Goal: Transaction & Acquisition: Purchase product/service

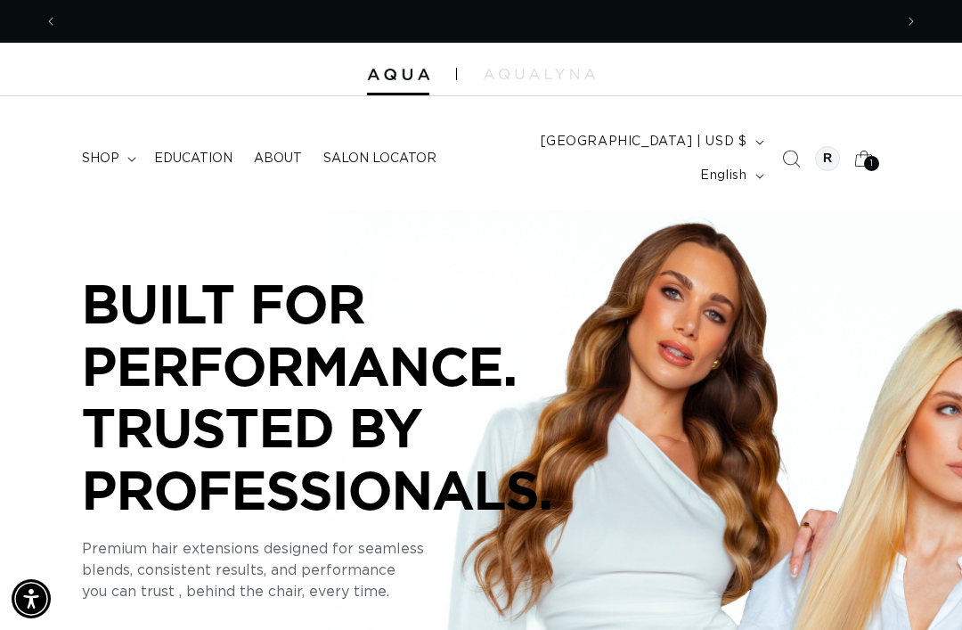
click at [121, 151] on summary "shop" at bounding box center [107, 158] width 72 height 37
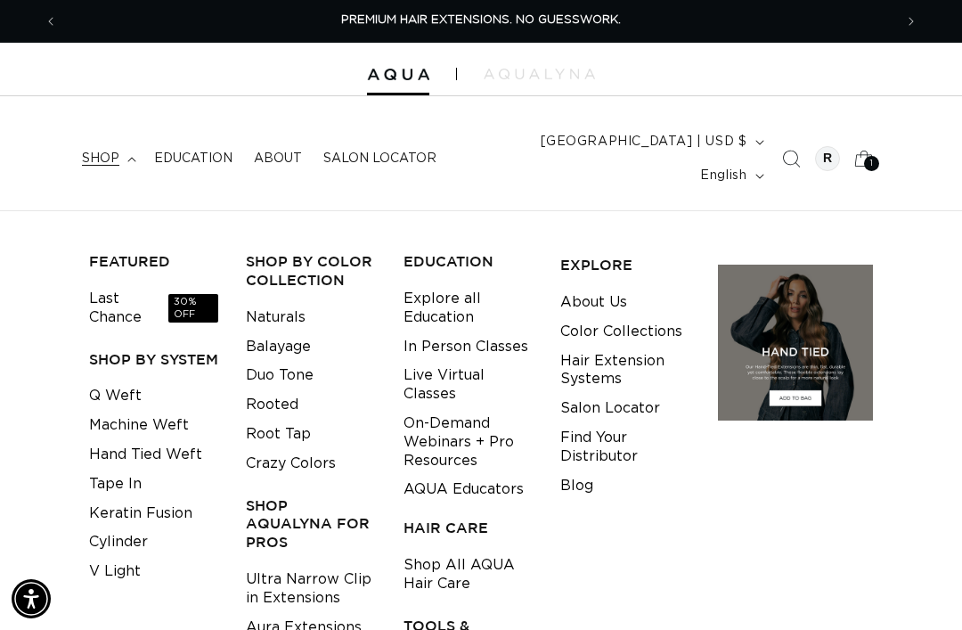
scroll to position [0, 836]
click at [182, 499] on link "Keratin Fusion" at bounding box center [140, 513] width 103 height 29
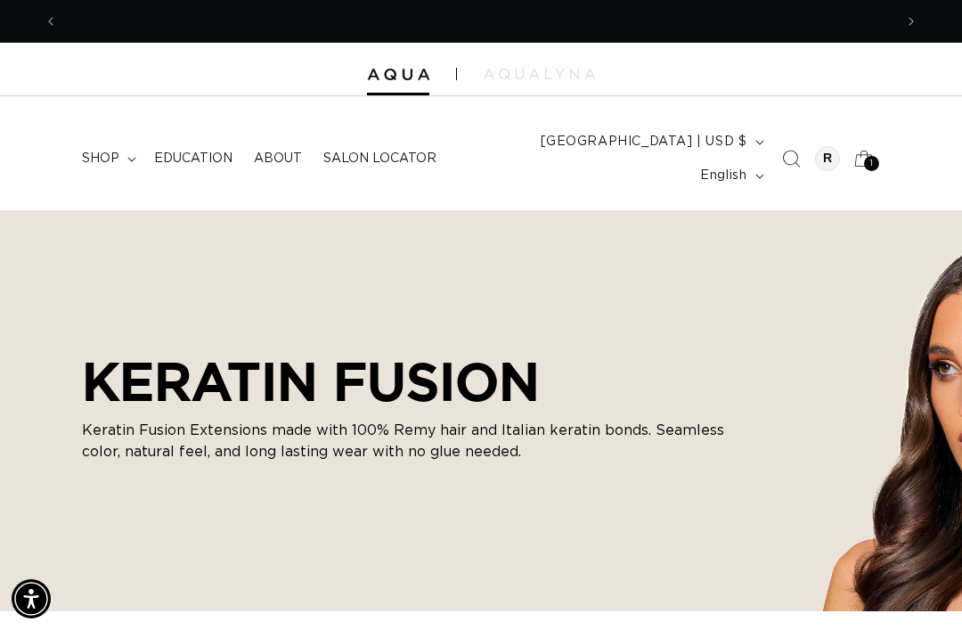
scroll to position [0, 836]
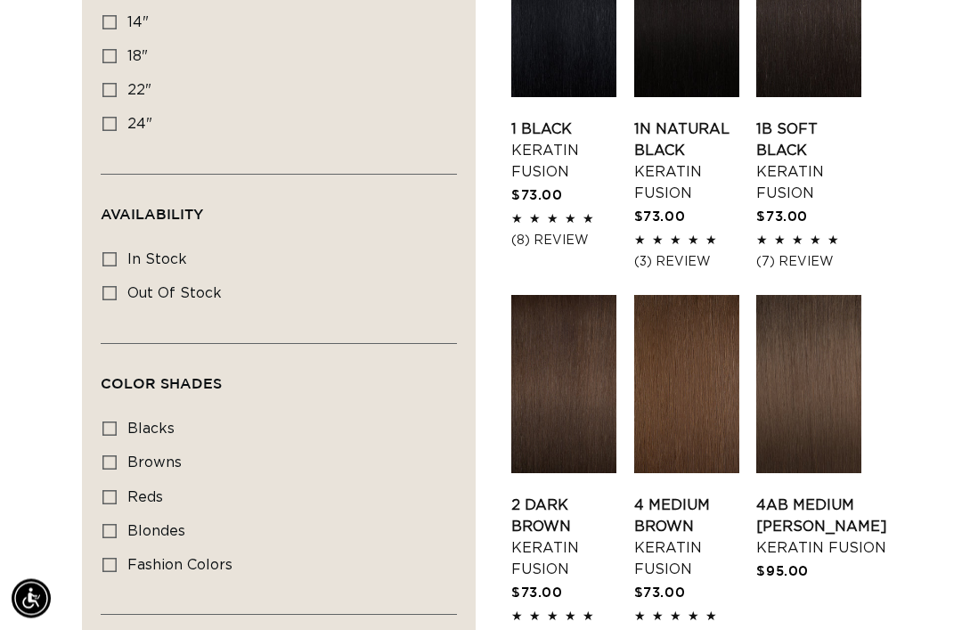
scroll to position [747, 0]
click at [819, 494] on link "4AB Medium Ash Brown Keratin Fusion" at bounding box center [821, 526] width 131 height 64
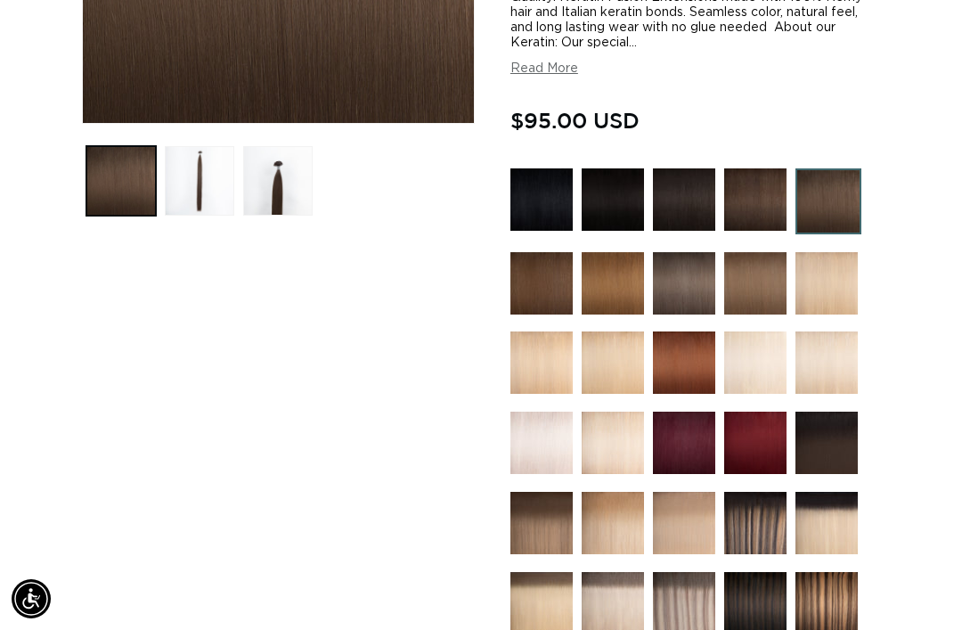
scroll to position [529, 0]
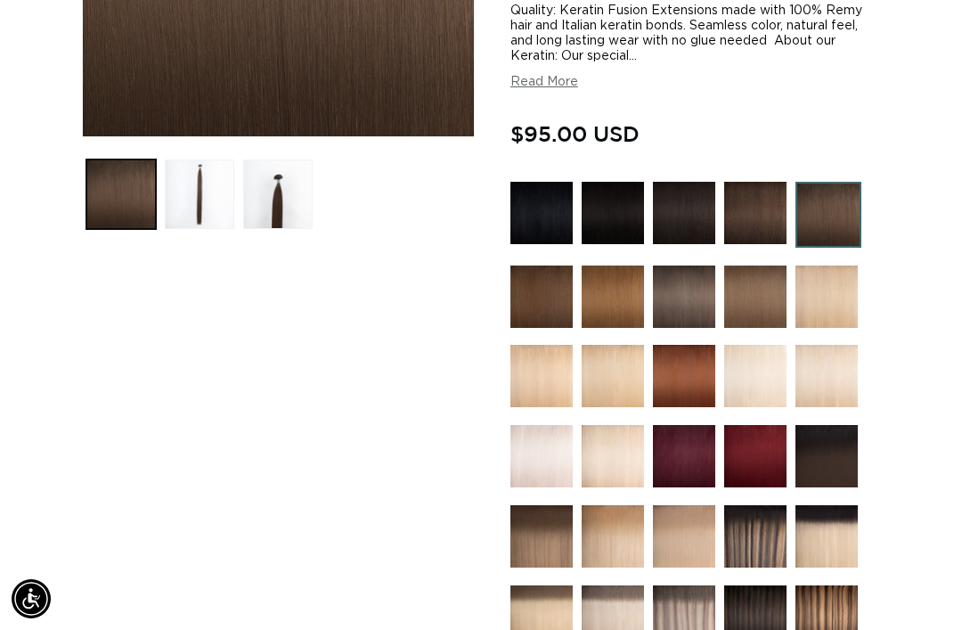
click at [690, 273] on img at bounding box center [684, 296] width 62 height 62
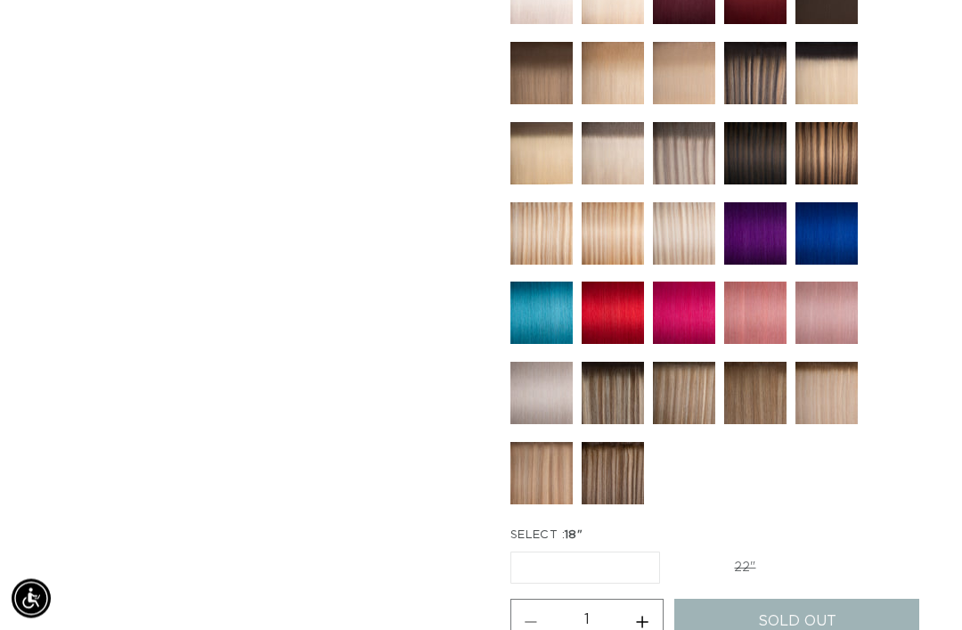
scroll to position [949, 0]
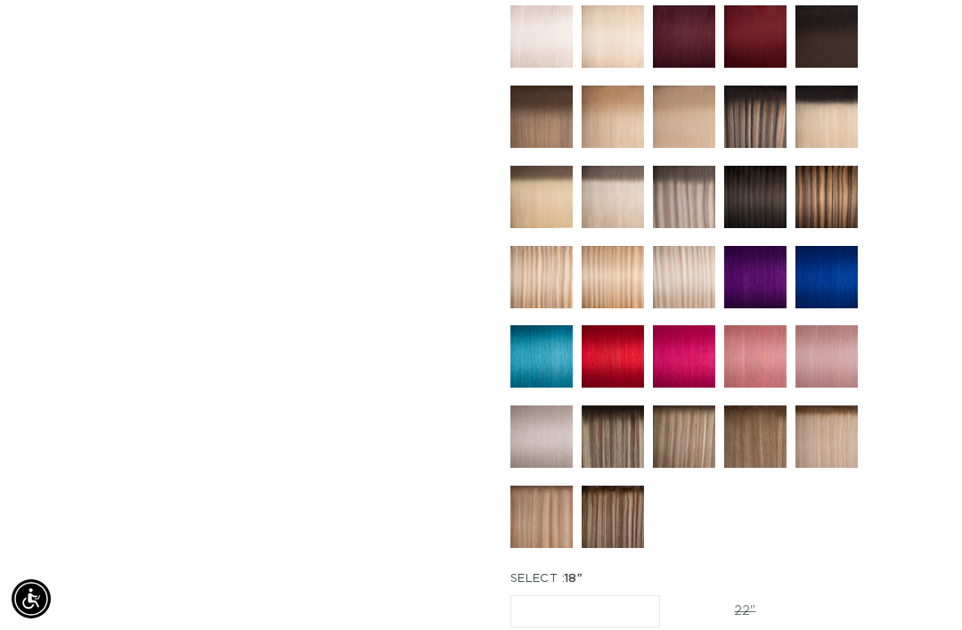
click at [535, 427] on img at bounding box center [541, 436] width 62 height 62
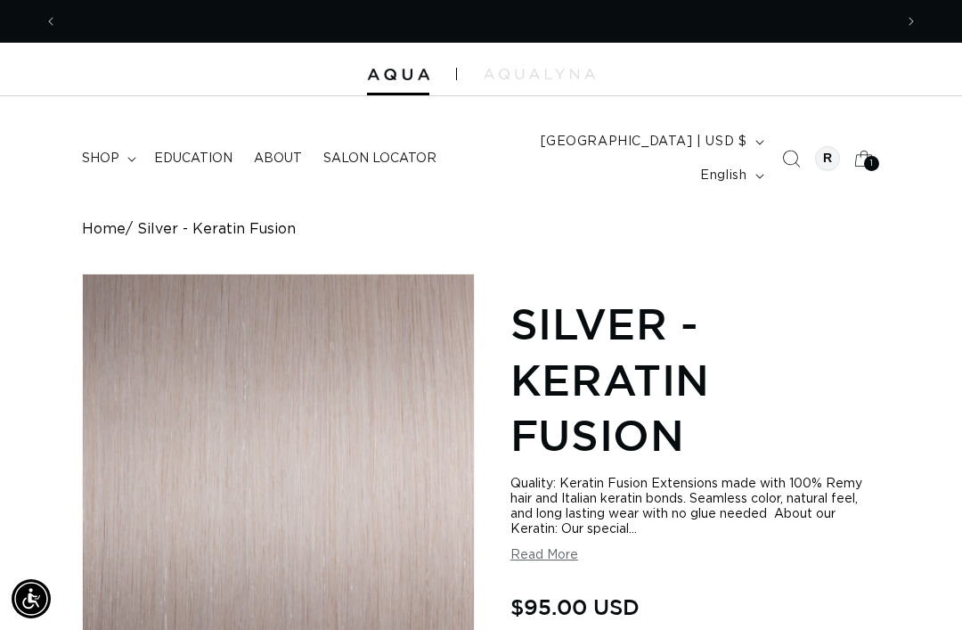
scroll to position [0, 836]
click at [12, 12] on div "PREMIUM [MEDICAL_DATA]. NO GUESSWORK. SHOP NOW. PAY LATER WITH AFTERPAY NOW AVA…" at bounding box center [481, 21] width 962 height 42
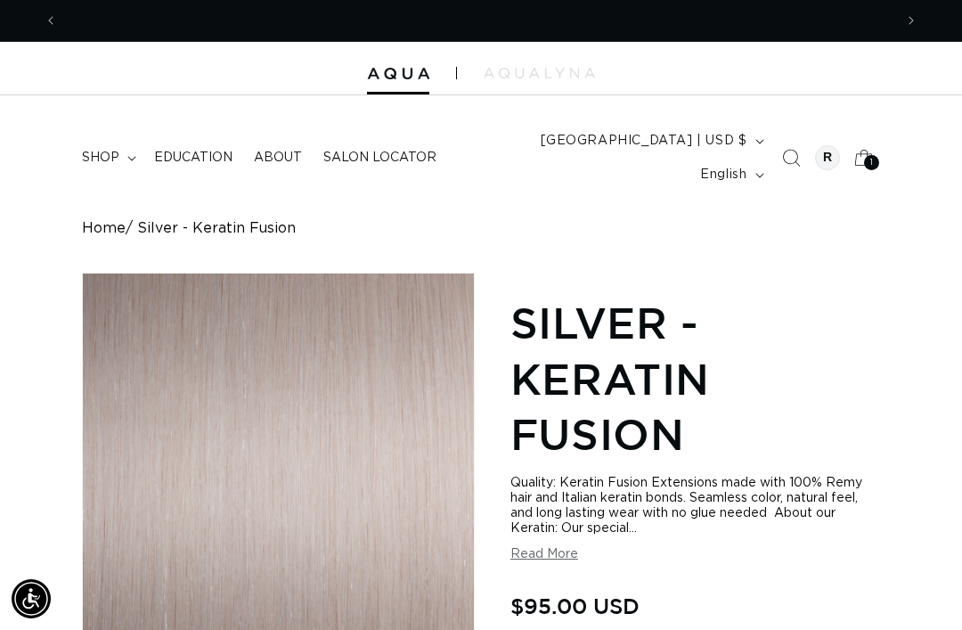
scroll to position [0, 1671]
